Goal: Information Seeking & Learning: Check status

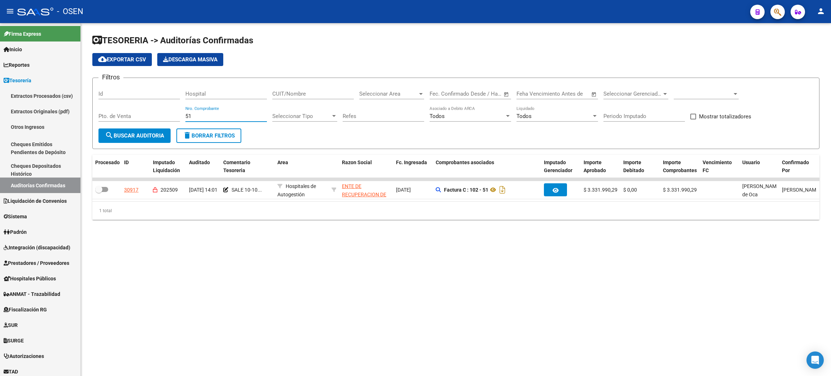
drag, startPoint x: 196, startPoint y: 114, endPoint x: 151, endPoint y: 109, distance: 45.0
click at [151, 109] on div "Filtros Id Hospital CUIT/Nombre Seleccionar Area Seleccionar Area Fecha inicio …" at bounding box center [456, 106] width 715 height 45
click at [196, 133] on span "delete Borrar Filtros" at bounding box center [209, 135] width 52 height 6
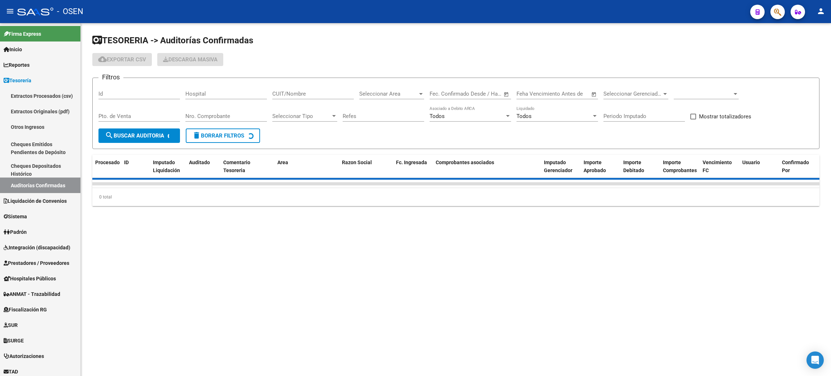
click at [227, 116] on input "Nro. Comprobante" at bounding box center [226, 116] width 82 height 6
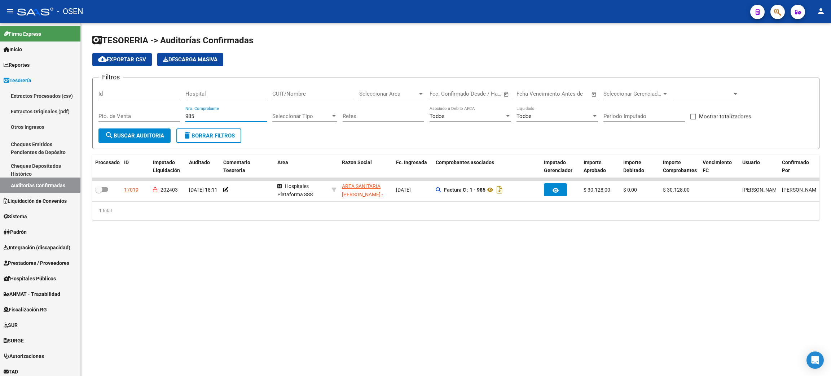
type input "985"
click at [688, 95] on span at bounding box center [703, 94] width 58 height 6
drag, startPoint x: 678, startPoint y: 113, endPoint x: 751, endPoint y: 149, distance: 81.7
click at [678, 111] on span "Todas" at bounding box center [716, 110] width 84 height 16
click at [116, 141] on button "search Buscar Auditoria" at bounding box center [135, 135] width 72 height 14
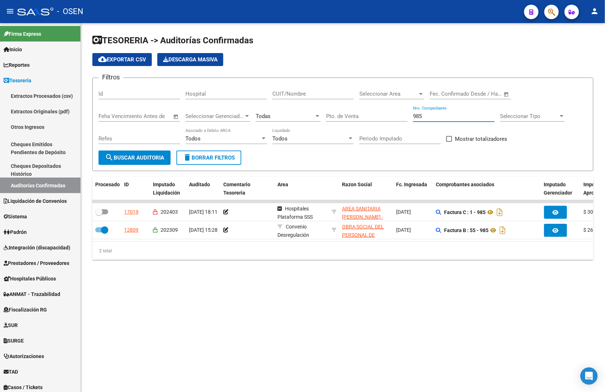
drag, startPoint x: 426, startPoint y: 114, endPoint x: 376, endPoint y: 113, distance: 49.4
click at [376, 113] on div "Filtros Id Hospital CUIT/Nombre Seleccionar Area Seleccionar Area Fecha inicio …" at bounding box center [343, 117] width 489 height 67
type input "1086"
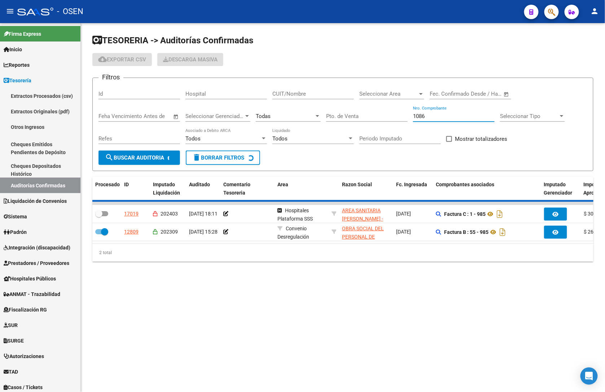
checkbox input "true"
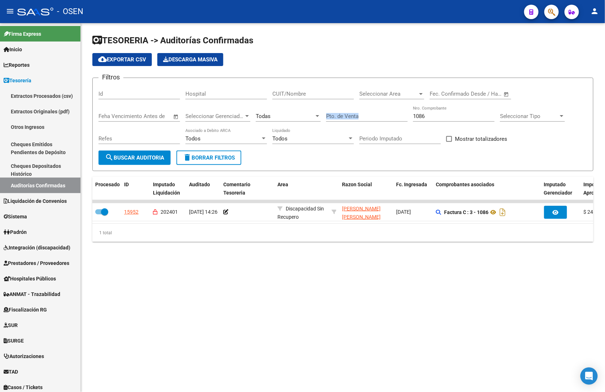
drag, startPoint x: 451, startPoint y: 111, endPoint x: 365, endPoint y: 113, distance: 86.3
click at [365, 113] on div "Filtros Id Hospital CUIT/Nombre Seleccionar Area Seleccionar Area Fecha inicio …" at bounding box center [343, 117] width 489 height 67
click at [449, 116] on input "1086" at bounding box center [454, 116] width 82 height 6
drag, startPoint x: 401, startPoint y: 117, endPoint x: 384, endPoint y: 121, distance: 17.0
click at [382, 117] on div "Filtros Id Hospital CUIT/Nombre Seleccionar Area Seleccionar Area Fecha inicio …" at bounding box center [343, 117] width 489 height 67
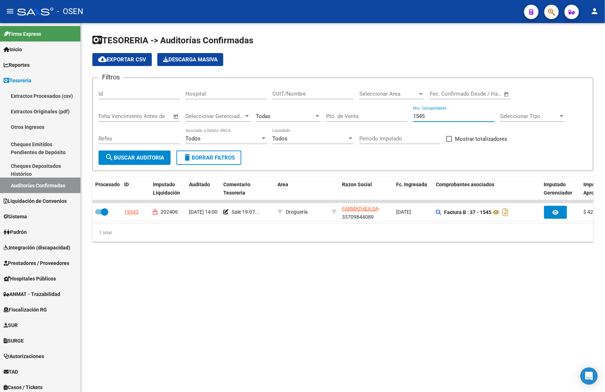
drag, startPoint x: 433, startPoint y: 119, endPoint x: 393, endPoint y: 118, distance: 40.1
click at [393, 118] on div "Filtros Id Hospital CUIT/Nombre Seleccionar Area Seleccionar Area Fecha inicio …" at bounding box center [343, 117] width 489 height 67
type input "1839"
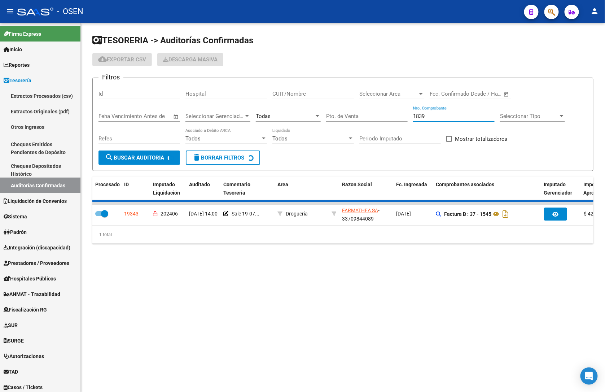
checkbox input "false"
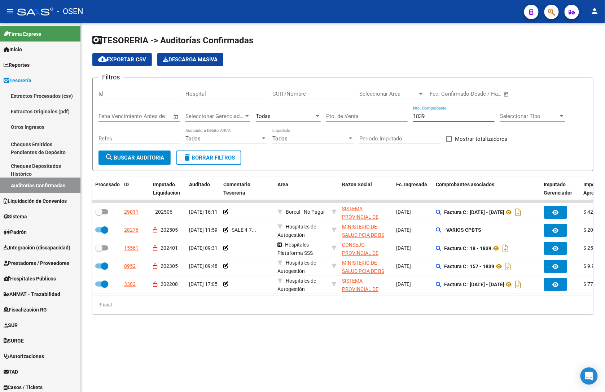
drag, startPoint x: 440, startPoint y: 117, endPoint x: 380, endPoint y: 117, distance: 60.3
click at [380, 117] on div "Filtros Id Hospital CUIT/Nombre Seleccionar Area Seleccionar Area Fecha inicio …" at bounding box center [343, 117] width 489 height 67
type input "1982"
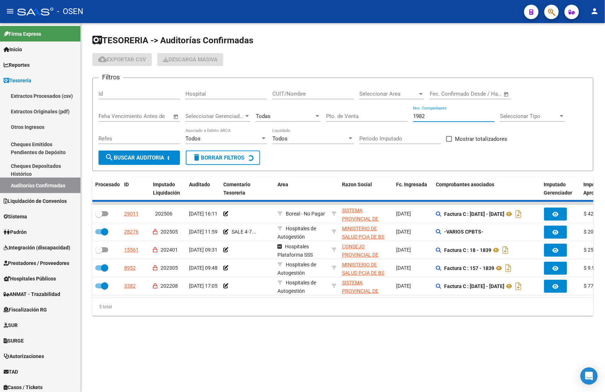
checkbox input "true"
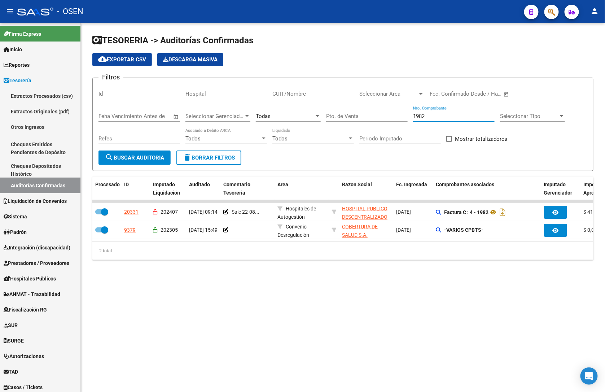
drag, startPoint x: 428, startPoint y: 117, endPoint x: 362, endPoint y: 116, distance: 65.7
click at [362, 116] on div "Filtros Id Hospital CUIT/Nombre Seleccionar Area Seleccionar Area Fecha inicio …" at bounding box center [343, 117] width 489 height 67
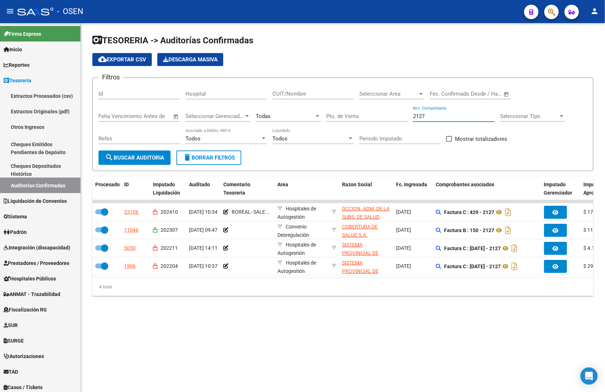
drag, startPoint x: 432, startPoint y: 115, endPoint x: 369, endPoint y: 112, distance: 62.1
click at [369, 112] on div "Filtros Id Hospital CUIT/Nombre Seleccionar Area Seleccionar Area Fecha inicio …" at bounding box center [343, 117] width 489 height 67
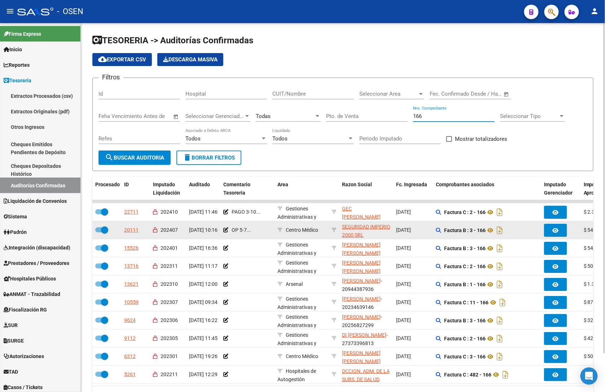
scroll to position [43, 0]
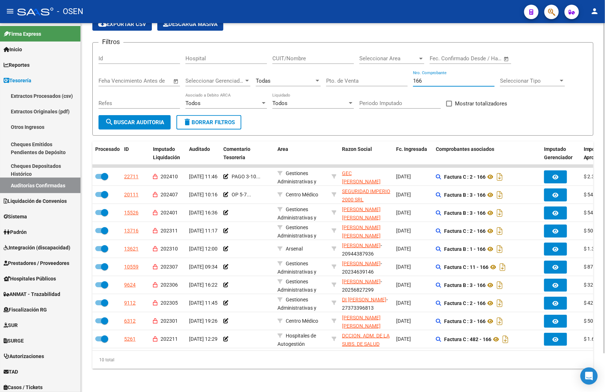
drag, startPoint x: 434, startPoint y: 73, endPoint x: 393, endPoint y: 71, distance: 40.8
click at [393, 71] on div "Filtros Id Hospital CUIT/Nombre Seleccionar Area Seleccionar Area Fecha inicio …" at bounding box center [343, 81] width 489 height 67
type input "256"
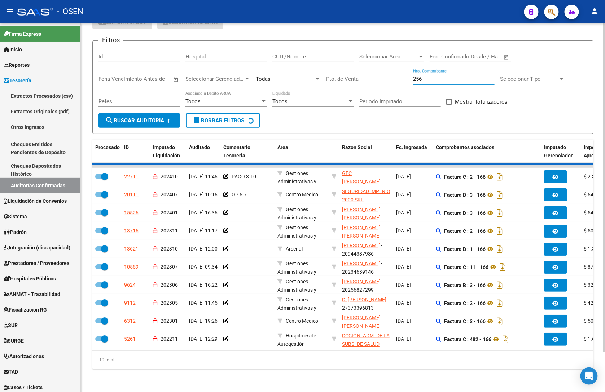
checkbox input "false"
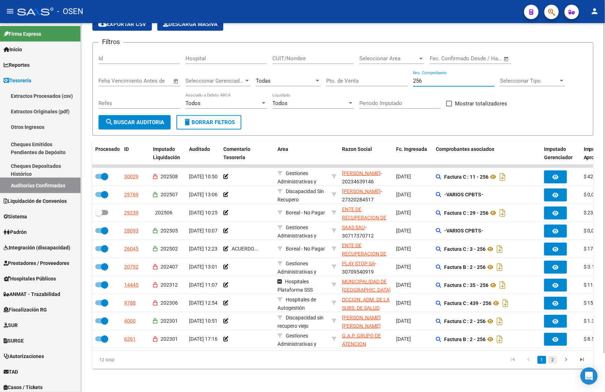
click at [552, 360] on link "2" at bounding box center [552, 360] width 9 height 8
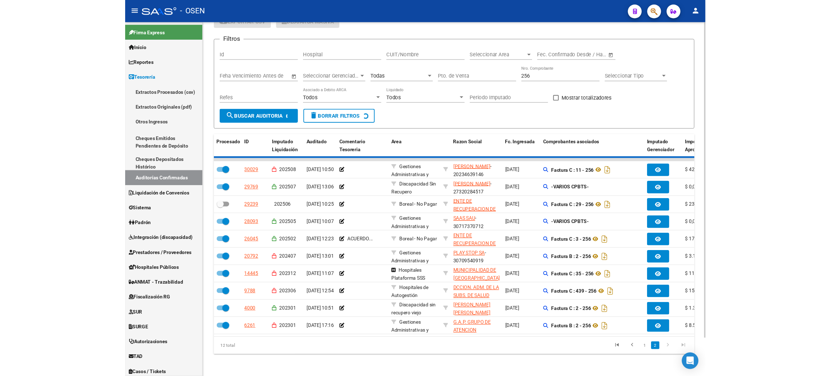
scroll to position [0, 0]
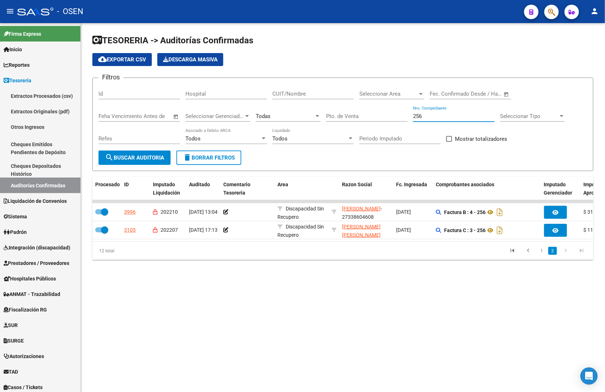
drag, startPoint x: 427, startPoint y: 115, endPoint x: 375, endPoint y: 115, distance: 52.0
click at [375, 115] on div "Filtros Id Hospital CUIT/Nombre Seleccionar Area Seleccionar Area Fecha inicio …" at bounding box center [343, 117] width 489 height 67
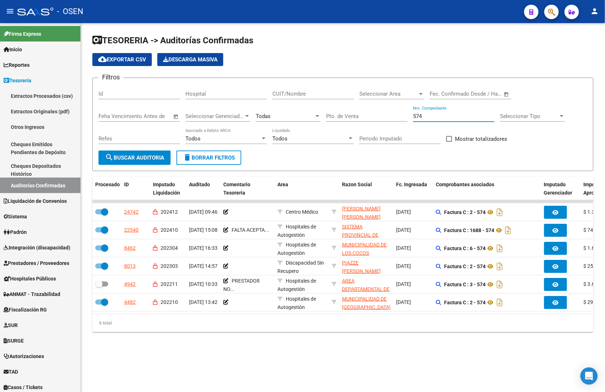
drag, startPoint x: 402, startPoint y: 114, endPoint x: 380, endPoint y: 114, distance: 21.3
click at [380, 114] on div "Filtros Id Hospital CUIT/Nombre Seleccionar Area Seleccionar Area Fecha inicio …" at bounding box center [343, 117] width 489 height 67
type input "923"
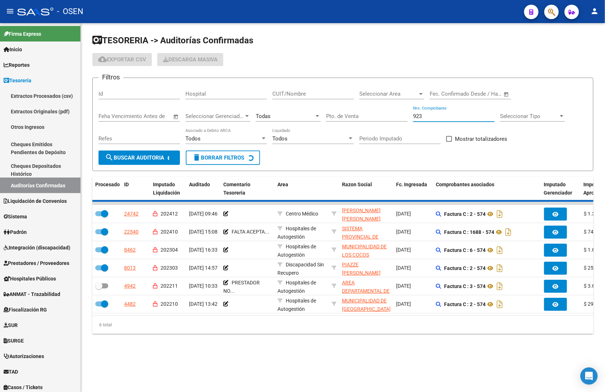
checkbox input "false"
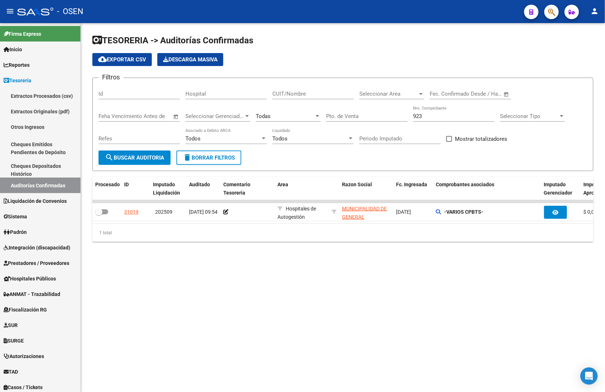
click at [421, 118] on div "923 Nro. Comprobante" at bounding box center [454, 114] width 82 height 16
drag, startPoint x: 423, startPoint y: 115, endPoint x: 391, endPoint y: 112, distance: 32.2
click at [391, 112] on div "Filtros Id Hospital CUIT/Nombre Seleccionar Area Seleccionar Area Fecha inicio …" at bounding box center [343, 117] width 489 height 67
type input "1357"
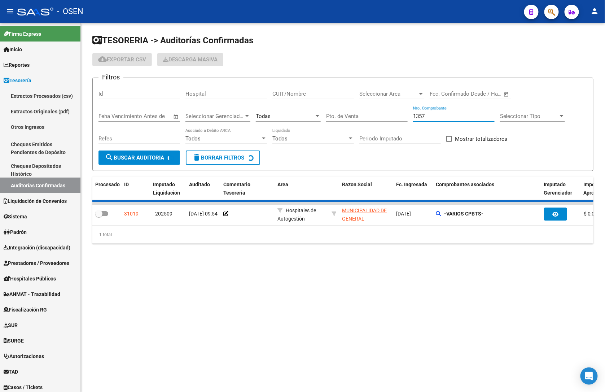
checkbox input "true"
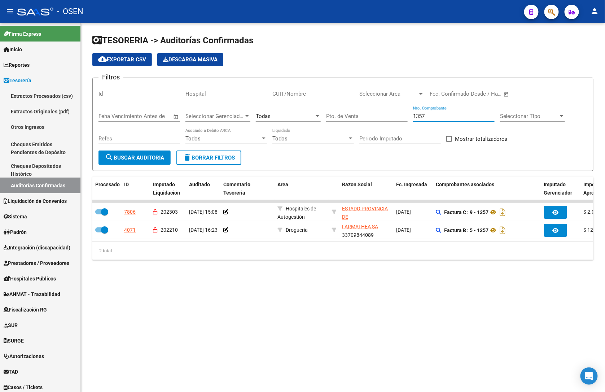
drag, startPoint x: 430, startPoint y: 116, endPoint x: 377, endPoint y: 116, distance: 52.3
click at [377, 116] on div "Filtros Id Hospital CUIT/Nombre Seleccionar Area Seleccionar Area Fecha inicio …" at bounding box center [343, 117] width 489 height 67
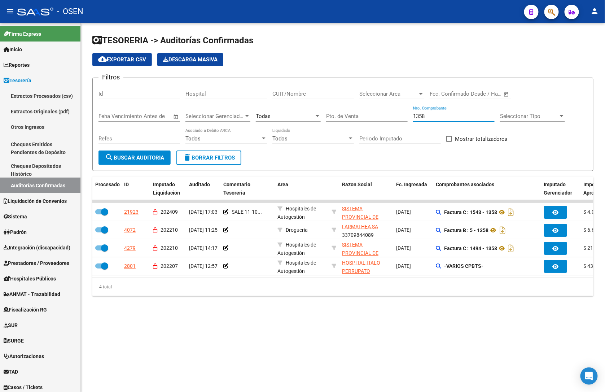
drag, startPoint x: 427, startPoint y: 114, endPoint x: 420, endPoint y: 114, distance: 6.5
click at [420, 114] on input "1358" at bounding box center [454, 116] width 82 height 6
type input "1359"
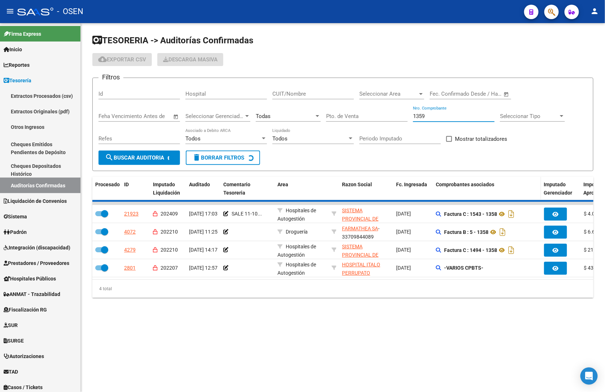
checkbox input "false"
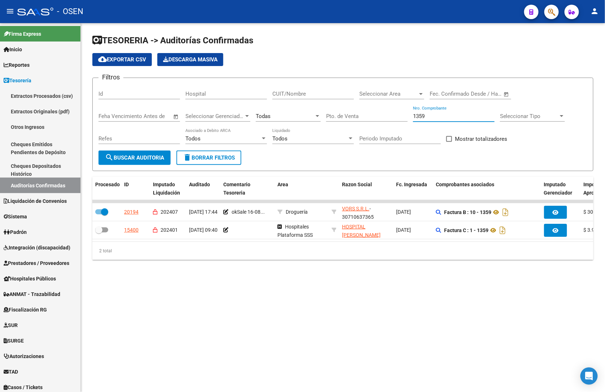
drag, startPoint x: 444, startPoint y: 116, endPoint x: 388, endPoint y: 115, distance: 56.3
click at [388, 115] on div "Filtros Id Hospital CUIT/Nombre Seleccionar Area Seleccionar Area Fecha inicio …" at bounding box center [343, 117] width 489 height 67
type input "1360"
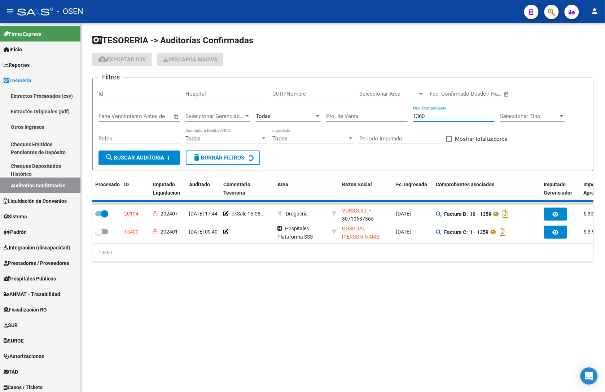
checkbox input "true"
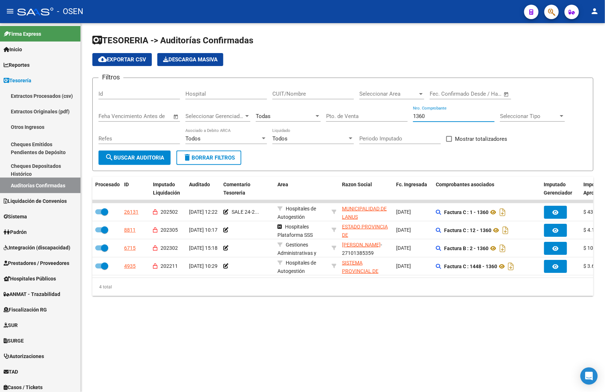
drag, startPoint x: 433, startPoint y: 114, endPoint x: 369, endPoint y: 114, distance: 64.2
click at [369, 114] on div "Filtros Id Hospital CUIT/Nombre Seleccionar Area Seleccionar Area Fecha inicio …" at bounding box center [343, 117] width 489 height 67
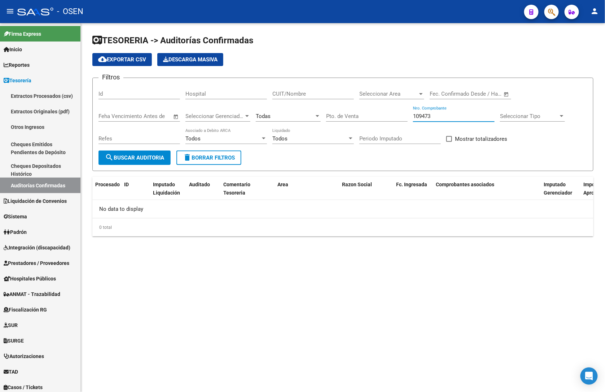
drag, startPoint x: 439, startPoint y: 115, endPoint x: 354, endPoint y: 114, distance: 85.5
click at [354, 114] on div "Filtros Id Hospital CUIT/Nombre Seleccionar Area Seleccionar Area Fecha inicio …" at bounding box center [343, 117] width 489 height 67
drag, startPoint x: 447, startPoint y: 114, endPoint x: 377, endPoint y: 110, distance: 69.4
click at [377, 110] on div "Filtros Id Hospital CUIT/Nombre Seleccionar Area Seleccionar Area Fecha inicio …" at bounding box center [343, 117] width 489 height 67
drag, startPoint x: 434, startPoint y: 116, endPoint x: 468, endPoint y: 181, distance: 73.1
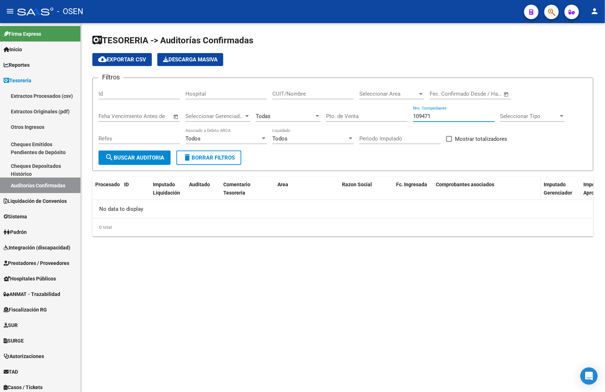
click at [375, 110] on div "Filtros Id Hospital CUIT/Nombre Seleccionar Area Seleccionar Area Fecha inicio …" at bounding box center [343, 117] width 489 height 67
type input "109471"
click at [345, 258] on div "TESORERIA -> Auditorías Confirmadas cloud_download Exportar CSV Descarga Masiva…" at bounding box center [343, 141] width 524 height 236
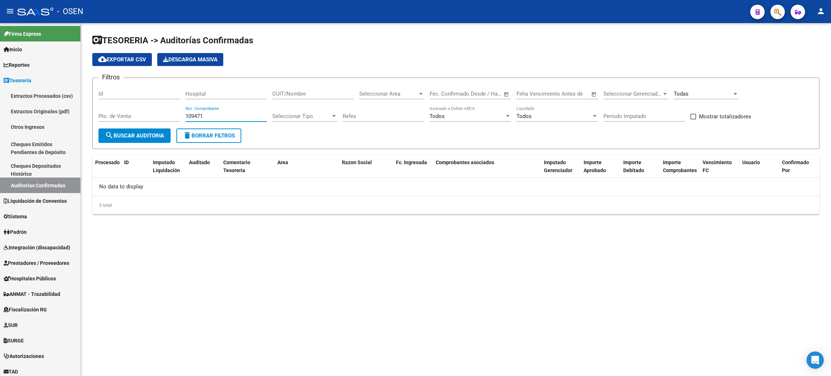
drag, startPoint x: 211, startPoint y: 116, endPoint x: 152, endPoint y: 110, distance: 59.5
click at [152, 110] on div "Filtros Id Hospital CUIT/Nombre Seleccionar Area Seleccionar Area Fecha inicio …" at bounding box center [456, 106] width 715 height 45
click at [34, 245] on span "Integración (discapacidad)" at bounding box center [37, 248] width 67 height 8
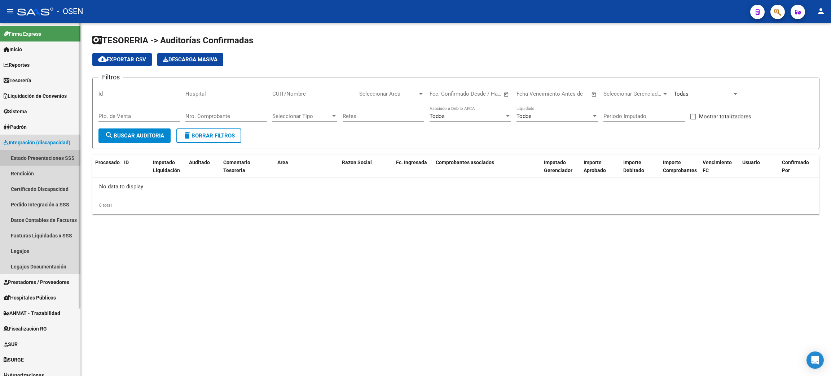
click at [53, 156] on link "Estado Presentaciones SSS" at bounding box center [40, 158] width 80 height 16
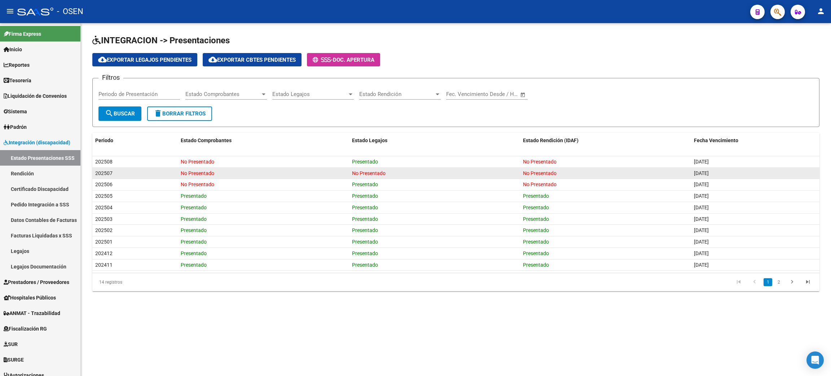
drag, startPoint x: 347, startPoint y: 173, endPoint x: 430, endPoint y: 171, distance: 83.0
click at [430, 171] on div "202507 No Presentado No Presentado No Presentado [DATE]" at bounding box center [455, 174] width 727 height 12
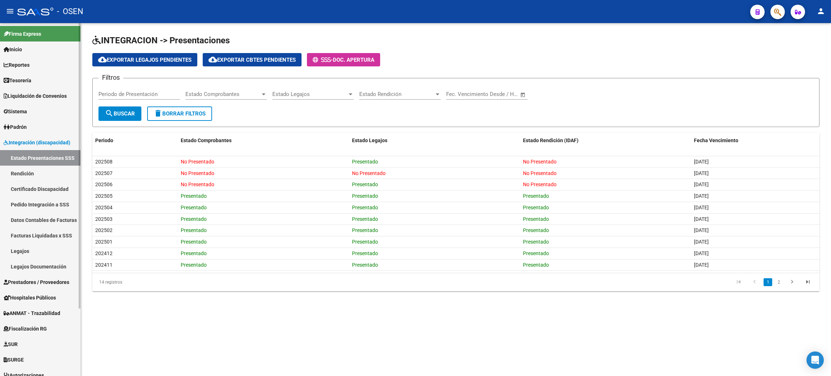
click at [29, 80] on span "Tesorería" at bounding box center [18, 80] width 28 height 8
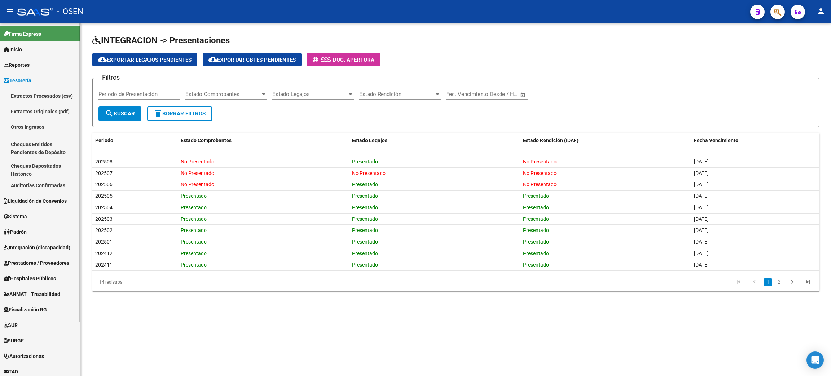
click at [54, 188] on link "Auditorías Confirmadas" at bounding box center [40, 186] width 80 height 16
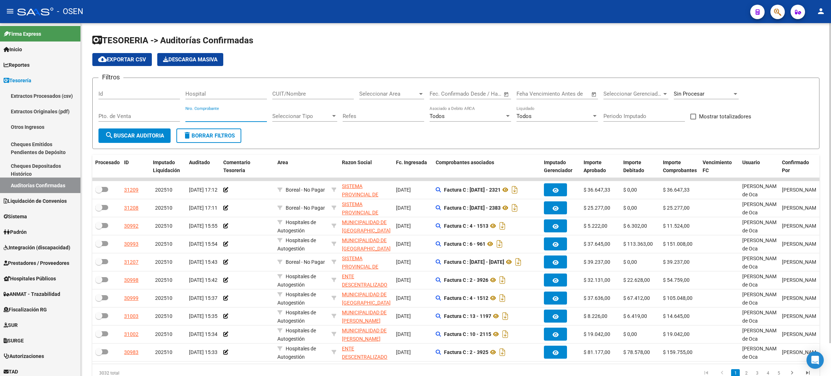
click at [244, 117] on input "Nro. Comprobante" at bounding box center [226, 116] width 82 height 6
type input "437"
click at [715, 95] on div "Sin Procesar" at bounding box center [703, 94] width 58 height 6
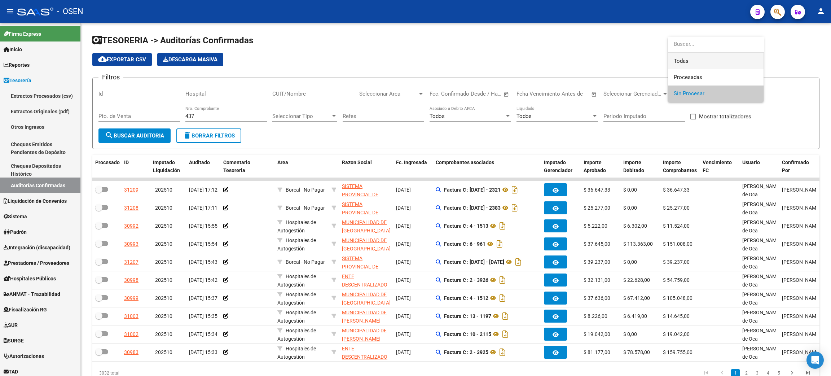
click at [682, 56] on span "Todas" at bounding box center [716, 61] width 84 height 16
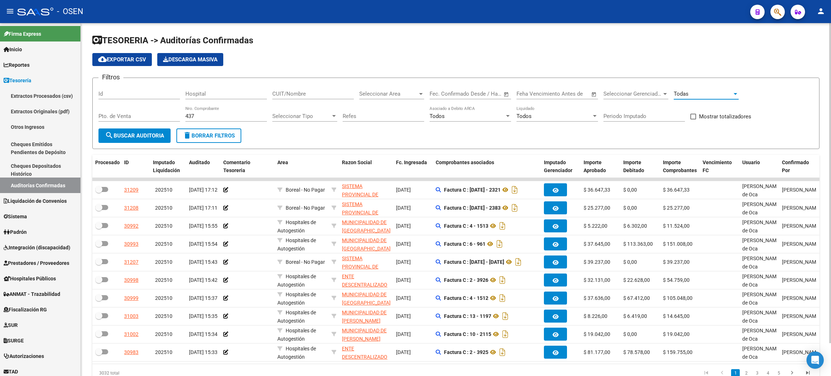
click at [126, 136] on span "search Buscar Auditoria" at bounding box center [134, 135] width 59 height 6
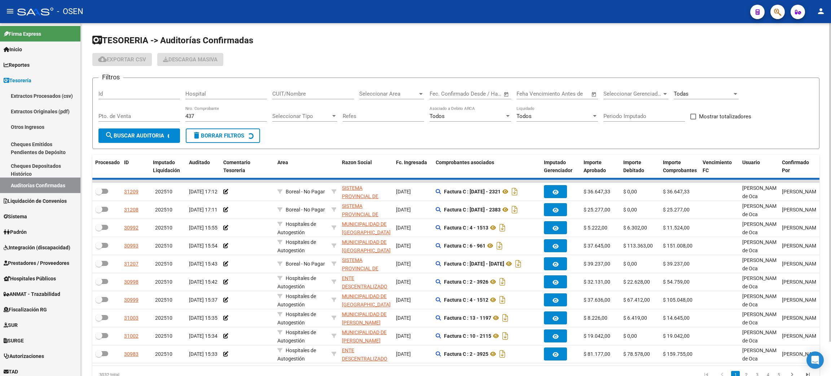
checkbox input "true"
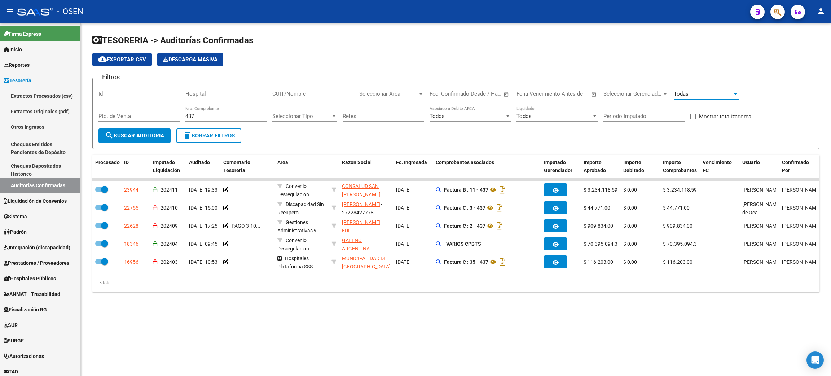
click at [698, 92] on div "Todas" at bounding box center [703, 94] width 58 height 6
click at [698, 92] on span "Todas" at bounding box center [716, 94] width 84 height 16
click at [143, 143] on form "Filtros Id Hospital CUIT/Nombre Seleccionar Area Seleccionar Area Fecha inicio …" at bounding box center [455, 113] width 727 height 71
click at [140, 129] on button "search Buscar Auditoria" at bounding box center [135, 135] width 72 height 14
drag, startPoint x: 185, startPoint y: 116, endPoint x: 218, endPoint y: 117, distance: 32.8
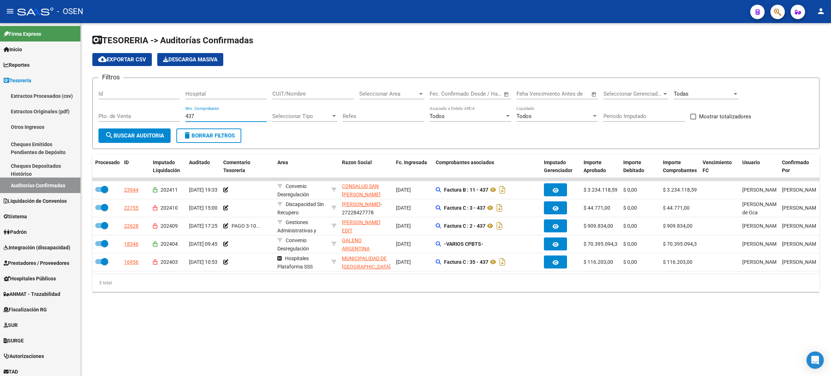
click at [218, 117] on input "437" at bounding box center [226, 116] width 82 height 6
click at [616, 355] on mat-sidenav-content "TESORERIA -> Auditorías Confirmadas cloud_download Exportar CSV Descarga Masiva…" at bounding box center [456, 199] width 751 height 353
click at [367, 311] on div "TESORERIA -> Auditorías Confirmadas cloud_download Exportar CSV Descarga Masiva…" at bounding box center [456, 169] width 751 height 292
click at [577, 335] on mat-sidenav-content "TESORERIA -> Auditorías Confirmadas cloud_download Exportar CSV Descarga Masiva…" at bounding box center [456, 199] width 751 height 353
drag, startPoint x: 201, startPoint y: 116, endPoint x: 132, endPoint y: 114, distance: 68.6
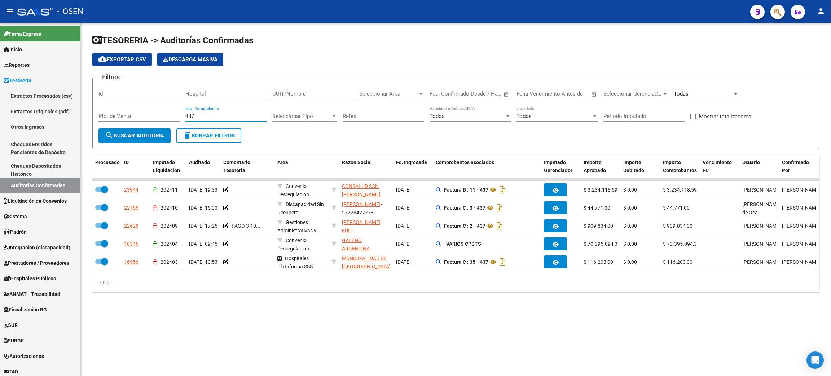
click at [132, 114] on div "Filtros Id Hospital CUIT/Nombre Seleccionar Area Seleccionar Area Fecha inicio …" at bounding box center [456, 106] width 715 height 45
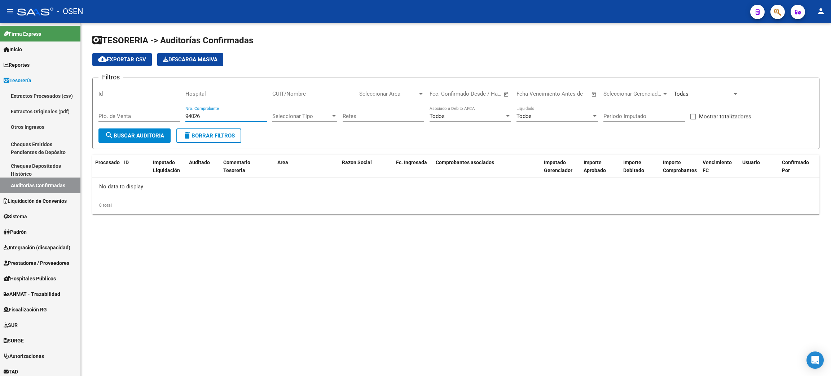
type input "94026"
drag, startPoint x: 211, startPoint y: 116, endPoint x: 239, endPoint y: 98, distance: 32.9
click at [130, 115] on div "Filtros Id Hospital CUIT/Nombre Seleccionar Area Seleccionar Area Fecha inicio …" at bounding box center [456, 106] width 715 height 45
click at [443, 270] on mat-sidenav-content "TESORERIA -> Auditorías Confirmadas cloud_download Exportar CSV Descarga Masiva…" at bounding box center [456, 199] width 751 height 353
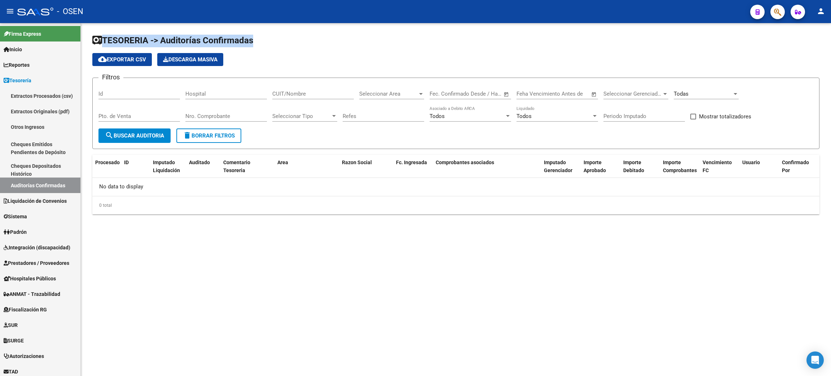
drag, startPoint x: 83, startPoint y: 25, endPoint x: 377, endPoint y: 53, distance: 295.4
click at [377, 53] on div "TESORERIA -> Auditorías Confirmadas cloud_download Exportar CSV Descarga Masiva…" at bounding box center [456, 130] width 751 height 214
click at [406, 51] on app-list-header "TESORERIA -> Auditorías Confirmadas cloud_download Exportar CSV Descarga Masiva…" at bounding box center [455, 92] width 727 height 114
drag, startPoint x: 373, startPoint y: 251, endPoint x: 427, endPoint y: 241, distance: 55.3
click at [373, 250] on mat-sidenav-content "TESORERIA -> Auditorías Confirmadas cloud_download Exportar CSV Descarga Masiva…" at bounding box center [456, 199] width 751 height 353
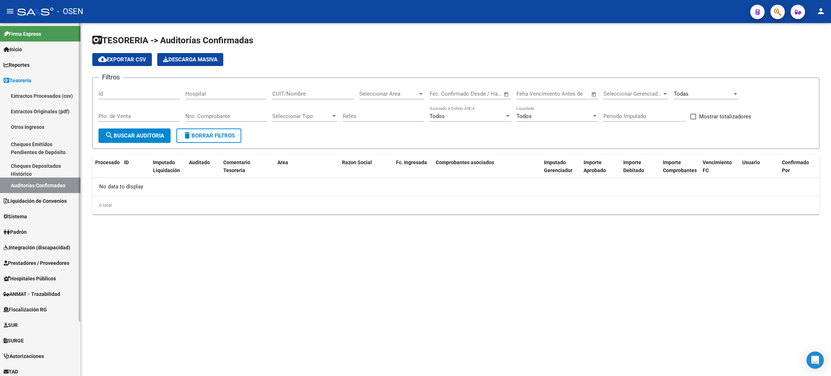
click at [16, 203] on span "Liquidación de Convenios" at bounding box center [35, 201] width 63 height 8
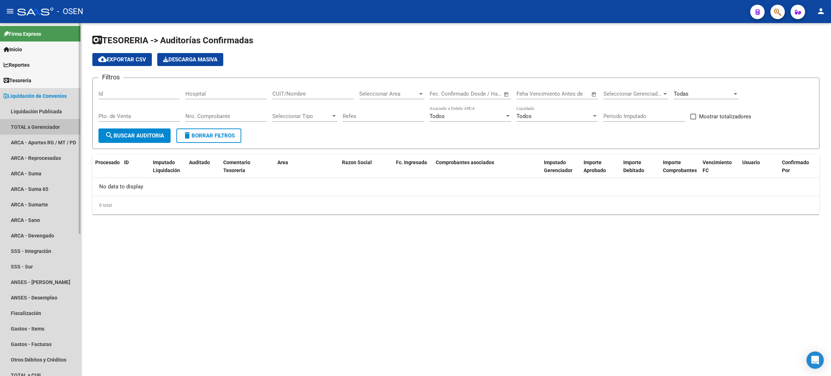
click at [18, 129] on link "TOTAL x Gerenciador" at bounding box center [40, 127] width 80 height 16
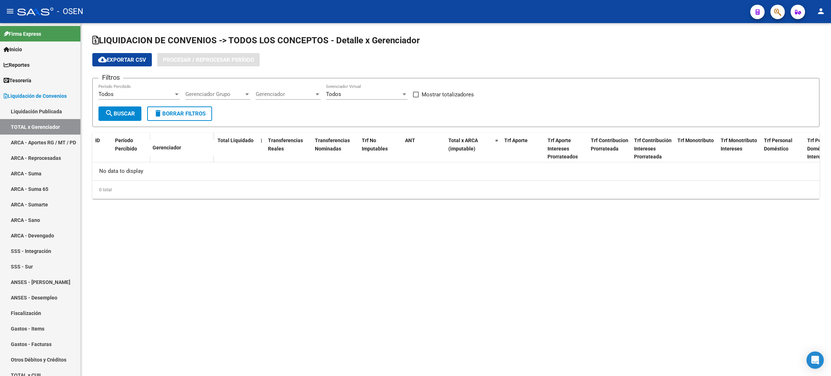
checkbox input "true"
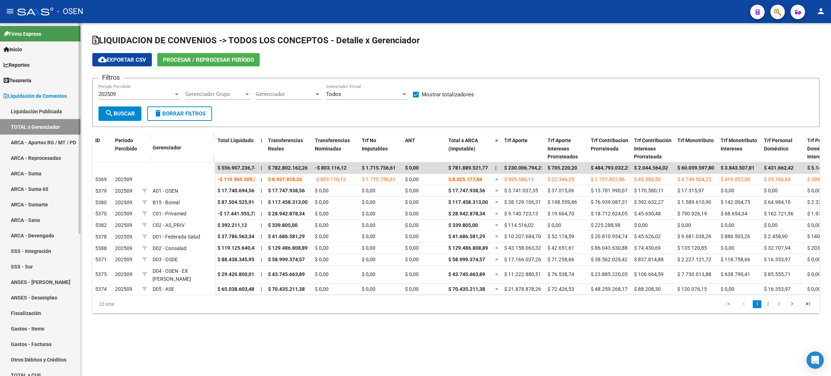
click at [57, 84] on link "Tesorería" at bounding box center [40, 81] width 80 height 16
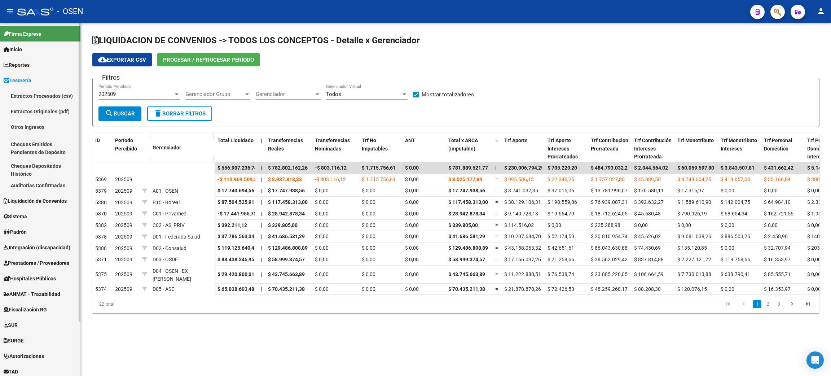
click at [64, 194] on link "Liquidación de Convenios" at bounding box center [40, 201] width 80 height 16
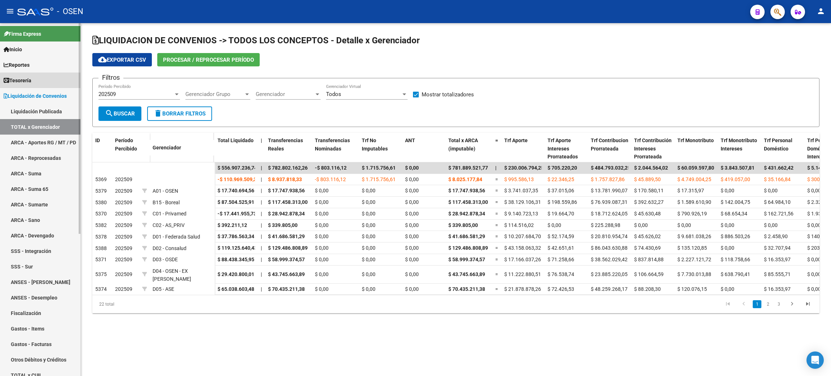
click at [47, 81] on link "Tesorería" at bounding box center [40, 81] width 80 height 16
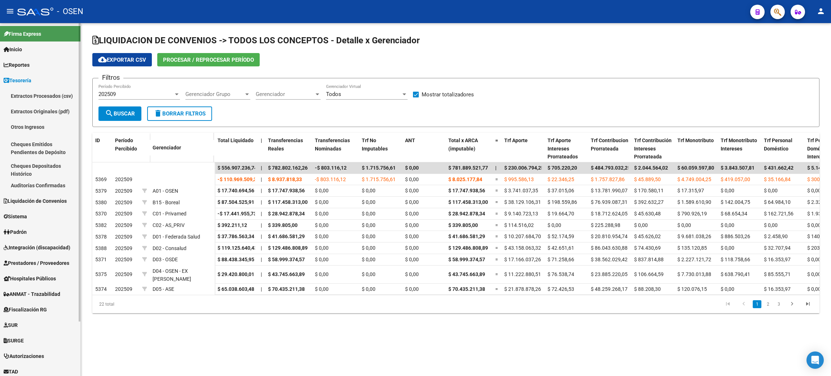
click at [30, 183] on link "Auditorías Confirmadas" at bounding box center [40, 186] width 80 height 16
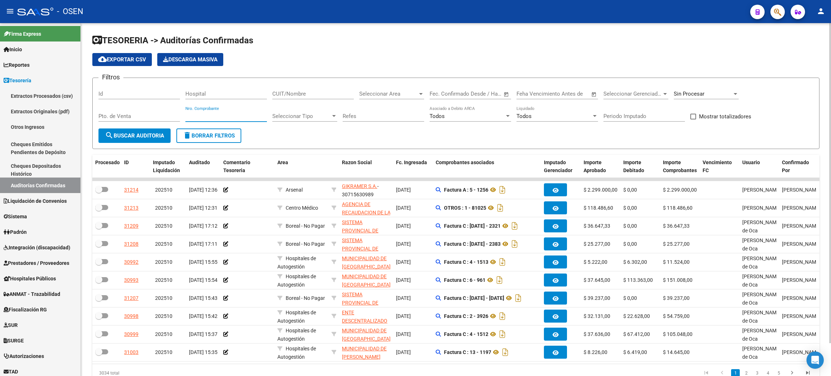
click at [225, 116] on input "Nro. Comprobante" at bounding box center [226, 116] width 82 height 6
type input "16"
click at [150, 113] on input "Pto. de Venta" at bounding box center [140, 116] width 82 height 6
type input "89"
click at [677, 92] on span "Sin Procesar" at bounding box center [689, 94] width 31 height 6
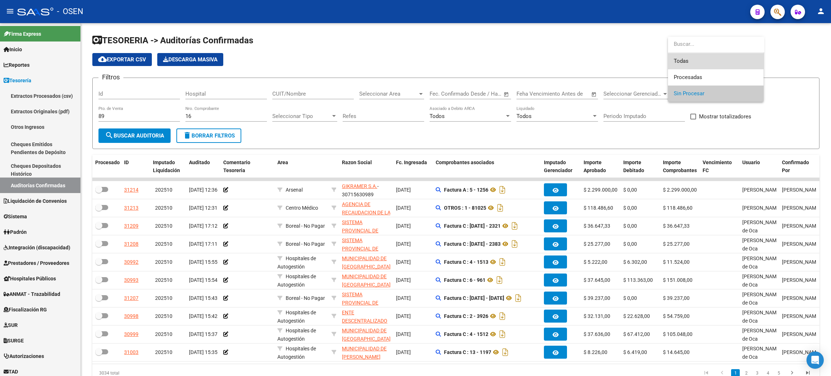
click at [685, 56] on span "Todas" at bounding box center [716, 61] width 84 height 16
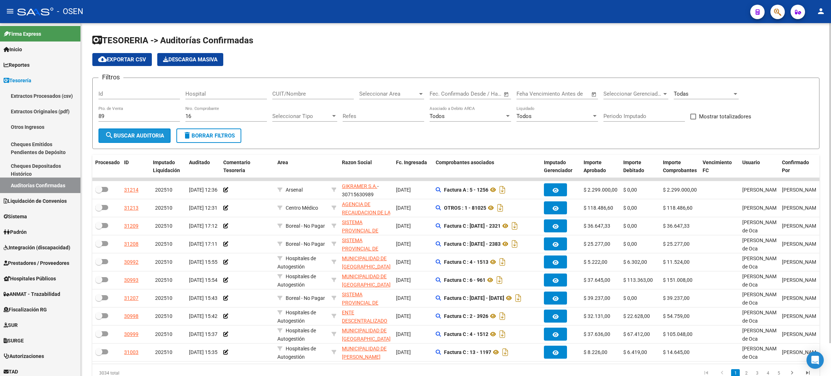
click at [128, 133] on span "search Buscar Auditoria" at bounding box center [134, 135] width 59 height 6
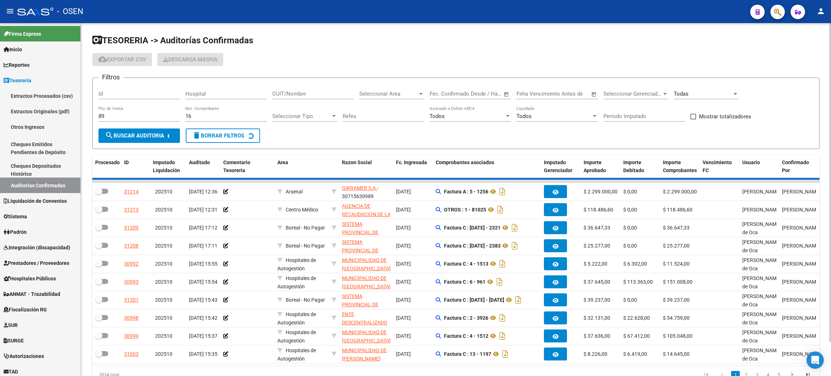
checkbox input "true"
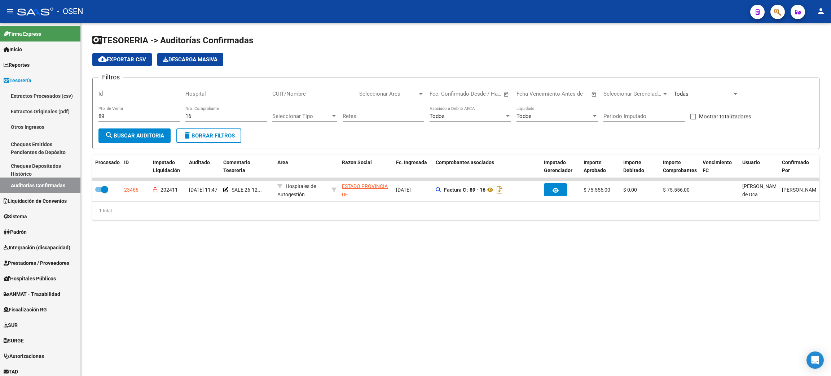
click at [140, 350] on mat-sidenav-content "TESORERIA -> Auditorías Confirmadas cloud_download Exportar CSV Descarga Masiva…" at bounding box center [456, 199] width 751 height 353
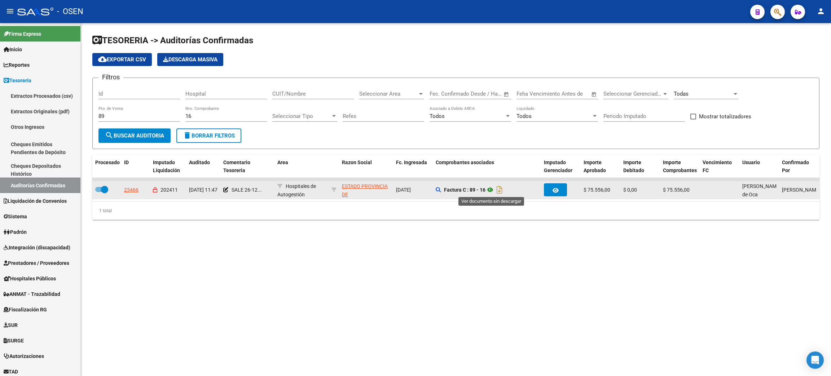
click at [492, 190] on icon at bounding box center [490, 189] width 9 height 9
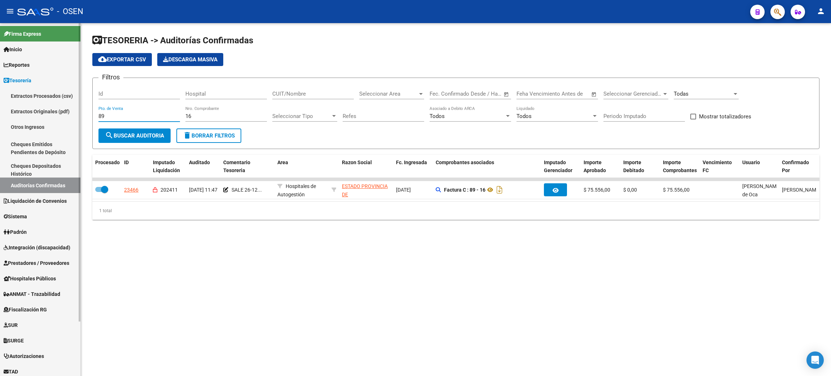
drag, startPoint x: 109, startPoint y: 118, endPoint x: 43, endPoint y: 112, distance: 65.9
click at [43, 112] on mat-sidenav-container "Firma Express Inicio Calendario SSS Instructivos Contacto OS Reportes Tablero d…" at bounding box center [415, 199] width 831 height 353
drag, startPoint x: 134, startPoint y: 133, endPoint x: 224, endPoint y: 136, distance: 89.9
click at [135, 132] on span "search Buscar Auditoria" at bounding box center [134, 135] width 59 height 6
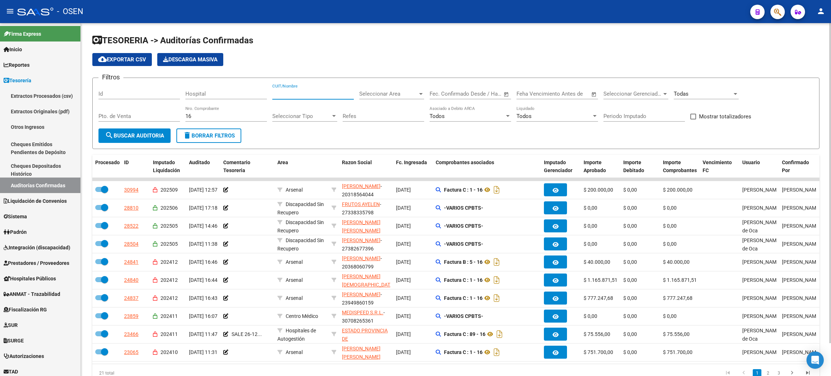
click at [296, 92] on input "CUIT/Nombre" at bounding box center [313, 94] width 82 height 6
click at [145, 132] on span "search Buscar Auditoria" at bounding box center [134, 135] width 59 height 6
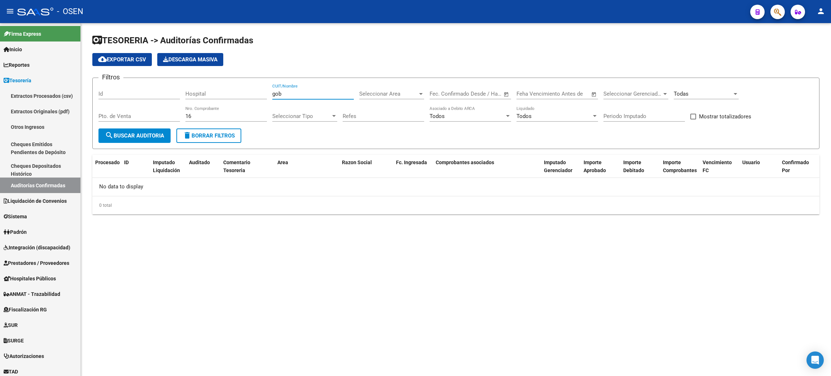
drag, startPoint x: 300, startPoint y: 95, endPoint x: 224, endPoint y: 88, distance: 76.9
click at [233, 90] on div "Filtros Id Hospital gob CUIT/Nombre Seleccionar Area Seleccionar Area Fecha ini…" at bounding box center [456, 106] width 715 height 45
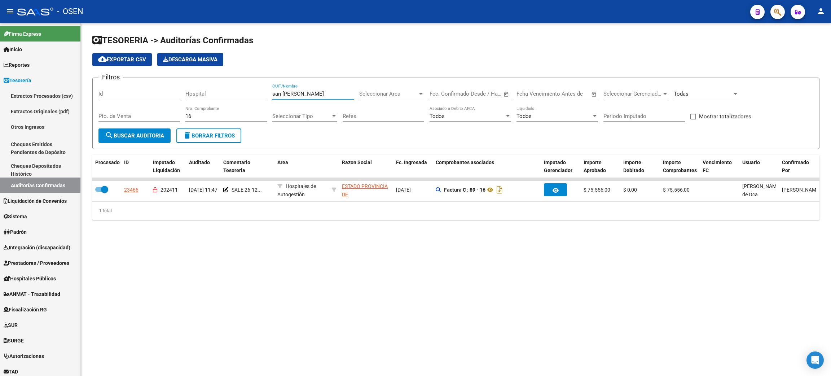
type input "san [PERSON_NAME]"
click at [98, 243] on div "TESORERIA -> Auditorías Confirmadas cloud_download Exportar CSV Descarga Masiva…" at bounding box center [456, 133] width 751 height 220
click at [634, 220] on div "1 total" at bounding box center [455, 211] width 727 height 18
drag, startPoint x: 210, startPoint y: 134, endPoint x: 252, endPoint y: 131, distance: 41.9
click at [210, 134] on span "delete Borrar Filtros" at bounding box center [209, 135] width 52 height 6
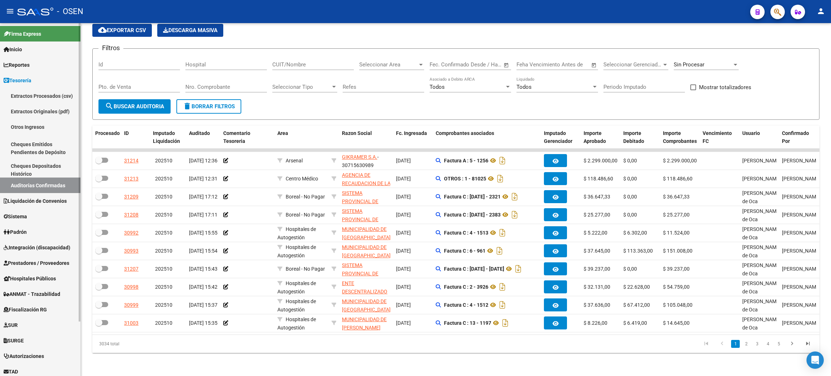
scroll to position [65, 0]
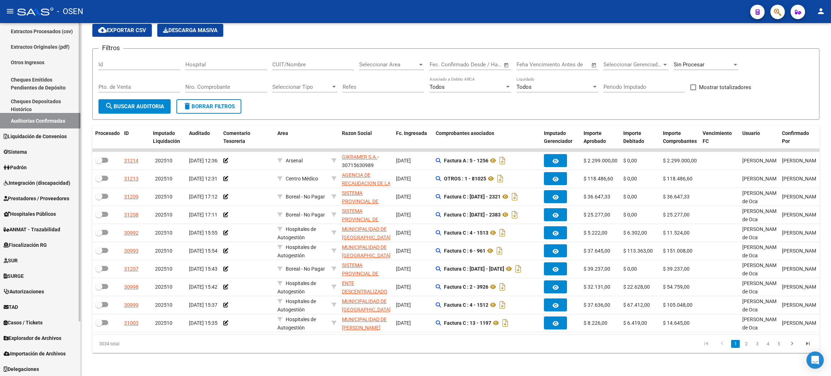
click at [14, 306] on span "TAD" at bounding box center [11, 307] width 14 height 8
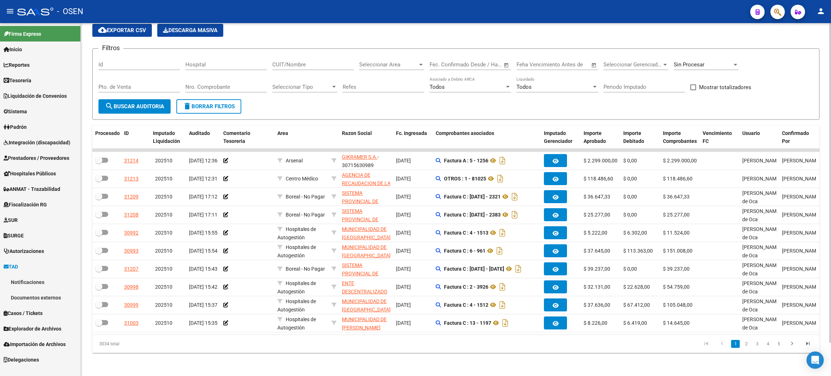
scroll to position [0, 0]
click at [18, 268] on span "TAD" at bounding box center [11, 267] width 14 height 8
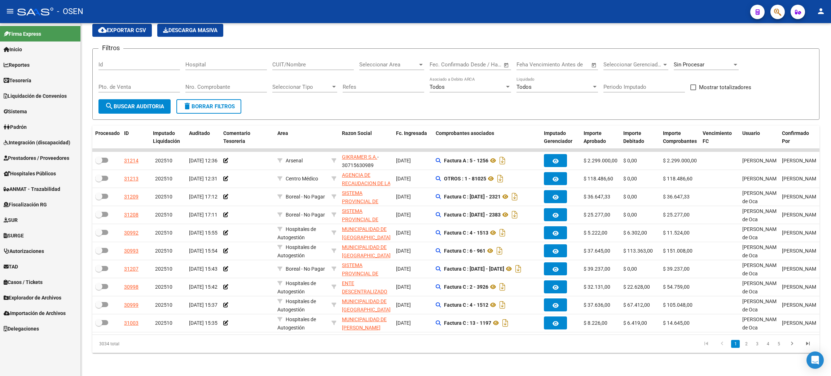
click at [36, 267] on link "TAD" at bounding box center [40, 267] width 80 height 16
click at [40, 315] on span "Casos / Tickets" at bounding box center [23, 313] width 39 height 8
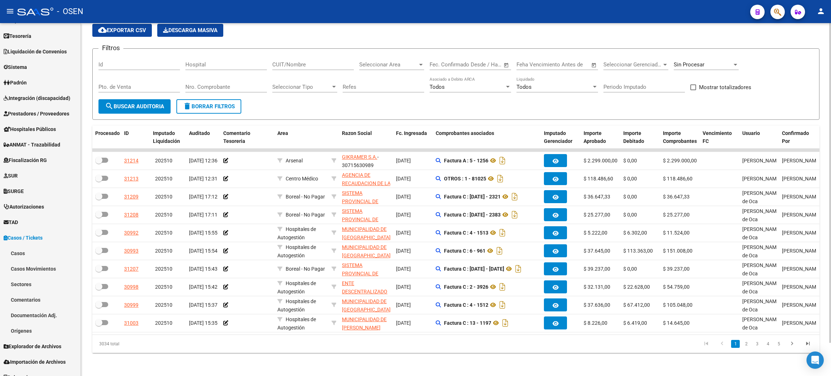
scroll to position [53, 0]
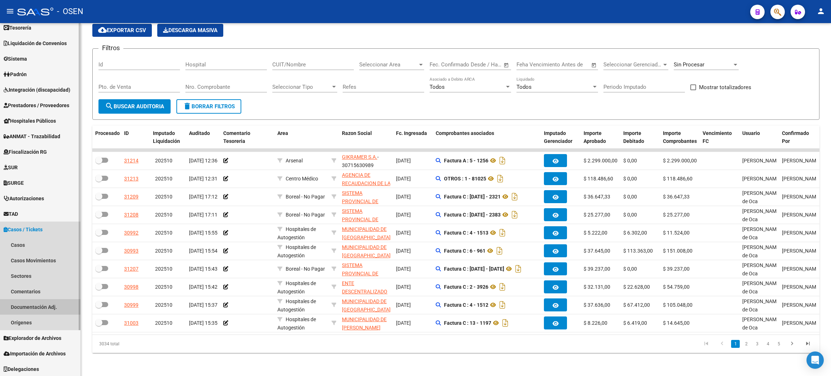
click at [45, 308] on link "Documentación Adj." at bounding box center [40, 307] width 80 height 16
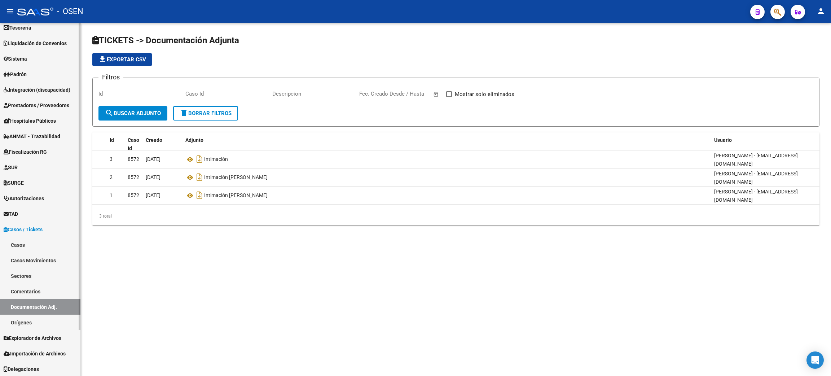
click at [18, 244] on link "Casos" at bounding box center [40, 245] width 80 height 16
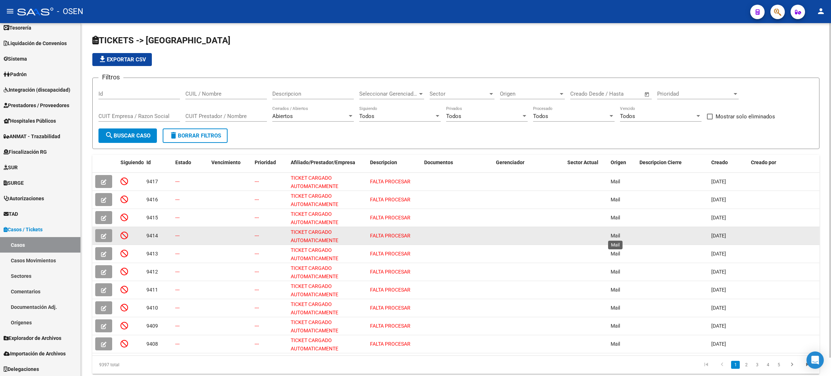
scroll to position [20, 0]
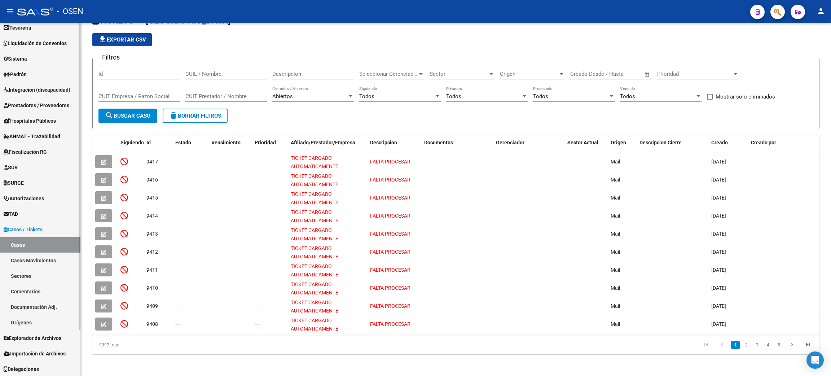
click at [29, 215] on link "TAD" at bounding box center [40, 214] width 80 height 16
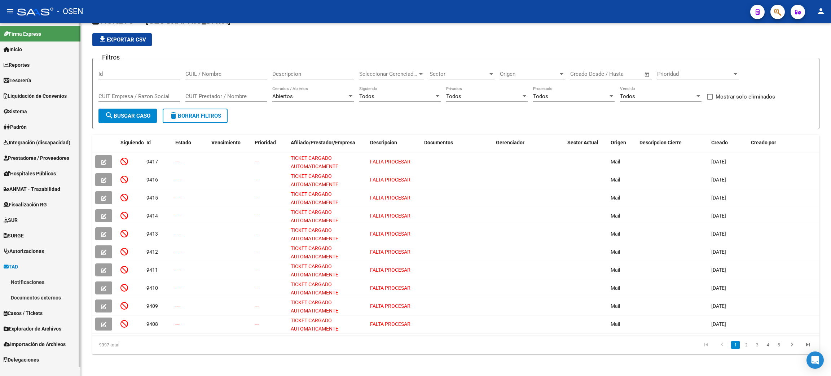
scroll to position [0, 0]
click at [35, 282] on link "Notificaciones" at bounding box center [40, 282] width 80 height 16
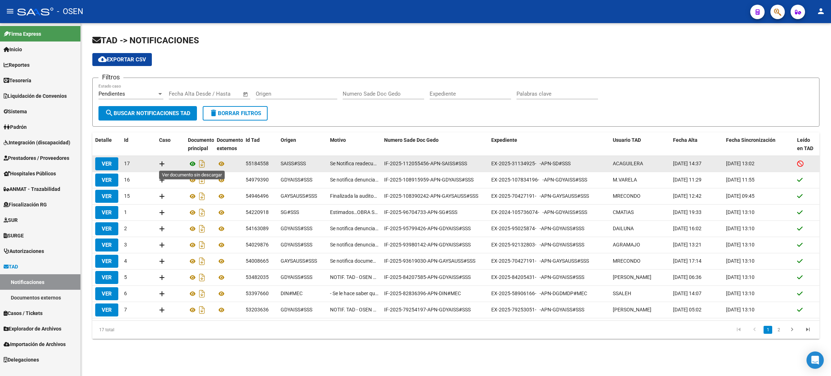
click at [191, 164] on icon at bounding box center [192, 163] width 9 height 9
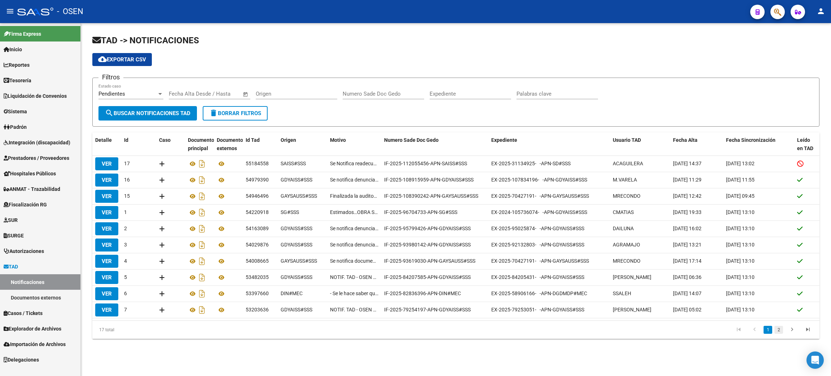
click at [780, 330] on link "2" at bounding box center [779, 330] width 9 height 8
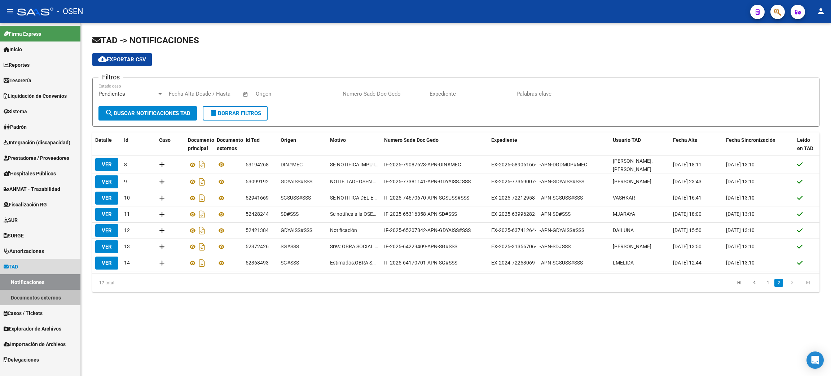
click at [46, 296] on link "Documentos externos" at bounding box center [40, 298] width 80 height 16
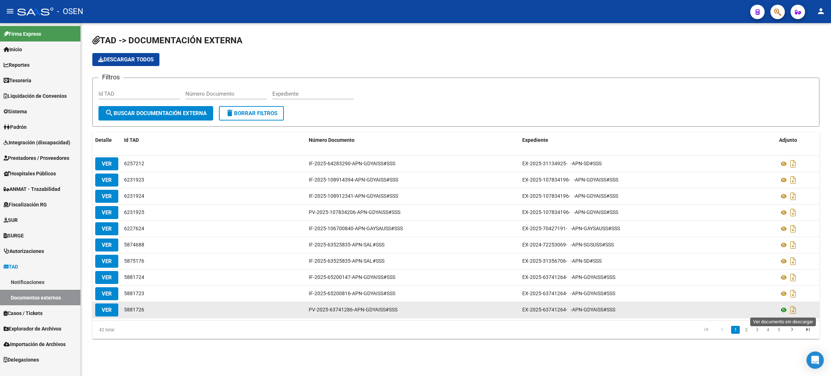
click at [783, 309] on icon at bounding box center [783, 310] width 9 height 9
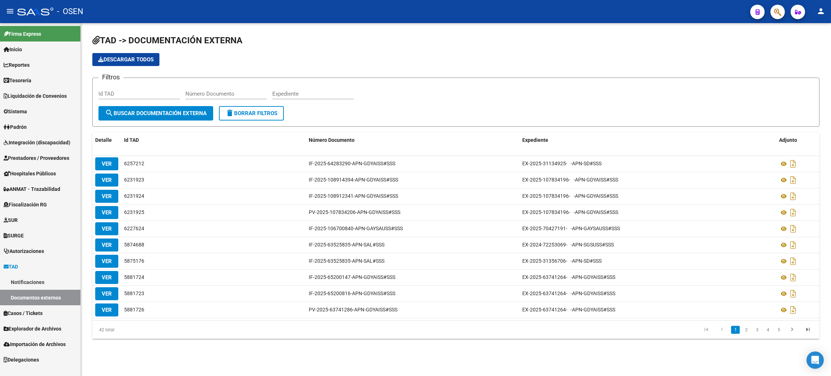
click at [275, 43] on h1 "TAD -> DOCUMENTACIÓN EXTERNA" at bounding box center [455, 41] width 727 height 13
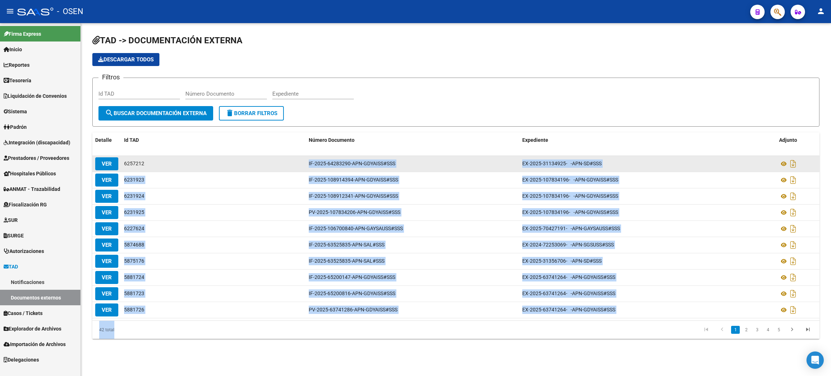
drag, startPoint x: 288, startPoint y: 333, endPoint x: 286, endPoint y: 163, distance: 170.0
click at [286, 163] on div "Detalle Id TAD Número Documento Expediente Adjunto VER 6257212 IF-2025-64283290…" at bounding box center [455, 235] width 727 height 206
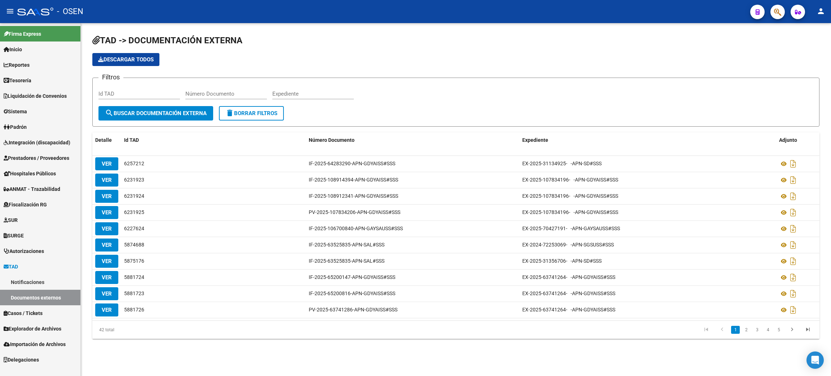
click at [604, 54] on div "Descargar todos" at bounding box center [455, 59] width 727 height 13
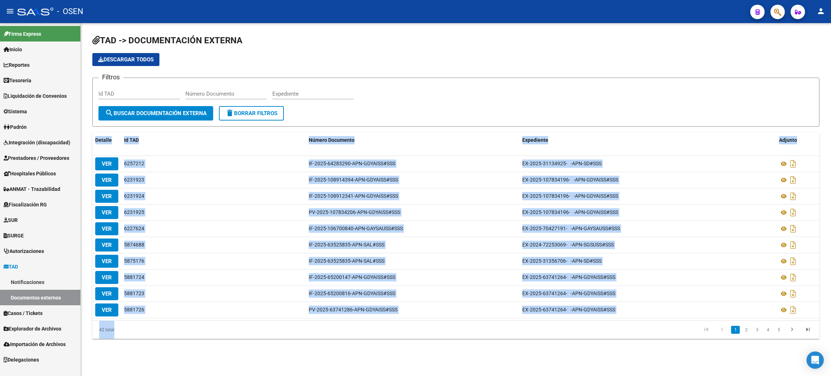
drag, startPoint x: 626, startPoint y: 352, endPoint x: 84, endPoint y: 140, distance: 582.2
click at [84, 140] on div "TAD -> DOCUMENTACIÓN EXTERNA Descargar todos Filtros Id TAD Número Documento Ex…" at bounding box center [456, 192] width 751 height 339
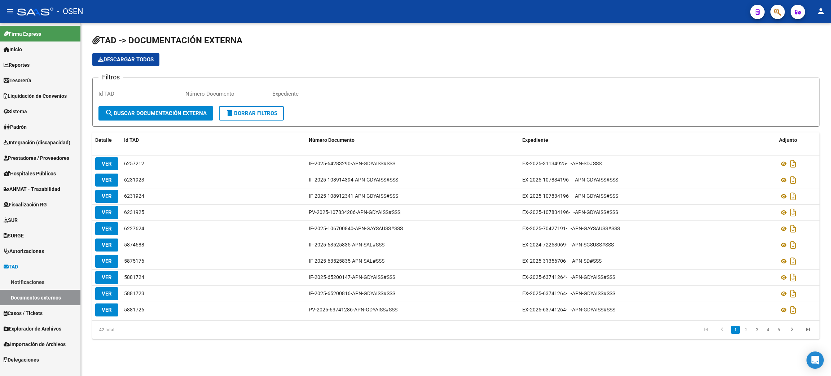
click at [500, 49] on app-list-header "TAD -> DOCUMENTACIÓN EXTERNA Descargar todos Filtros Id TAD Número Documento Ex…" at bounding box center [455, 81] width 727 height 92
click at [11, 80] on span "Tesorería" at bounding box center [18, 80] width 28 height 8
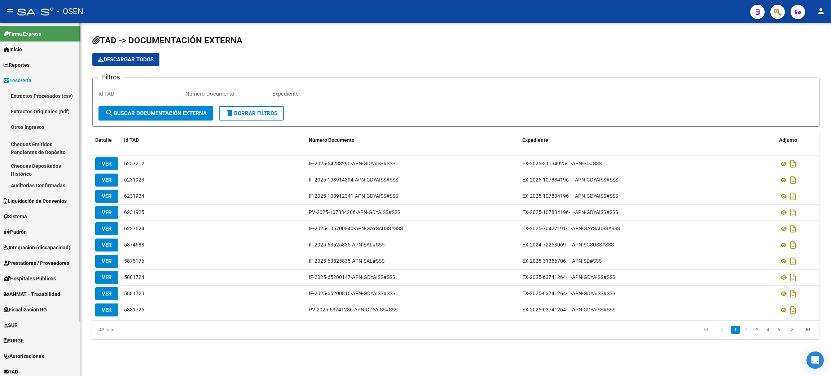
click at [35, 183] on link "Auditorías Confirmadas" at bounding box center [40, 186] width 80 height 16
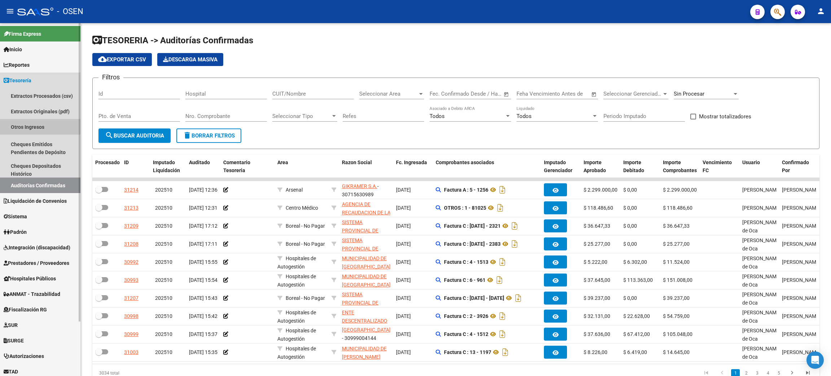
click at [11, 123] on link "Otros Ingresos" at bounding box center [40, 127] width 80 height 16
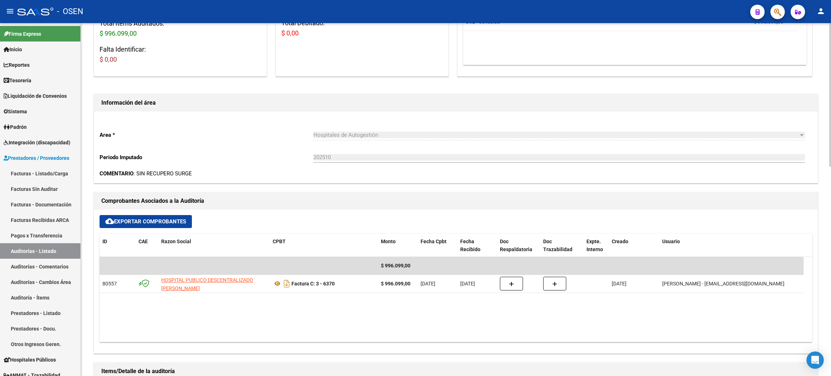
scroll to position [162, 0]
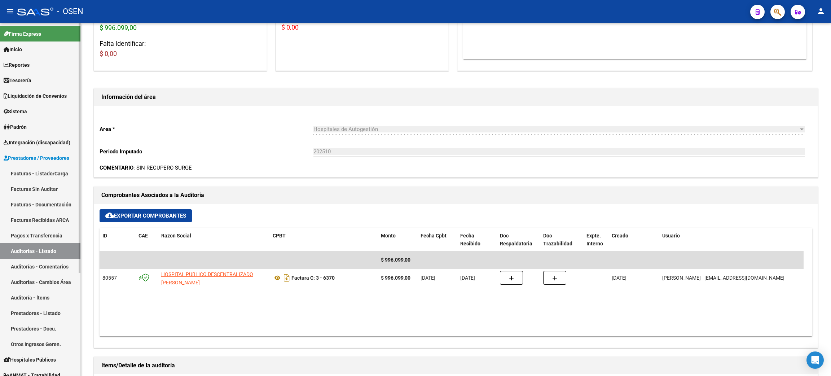
click at [31, 81] on span "Tesorería" at bounding box center [18, 80] width 28 height 8
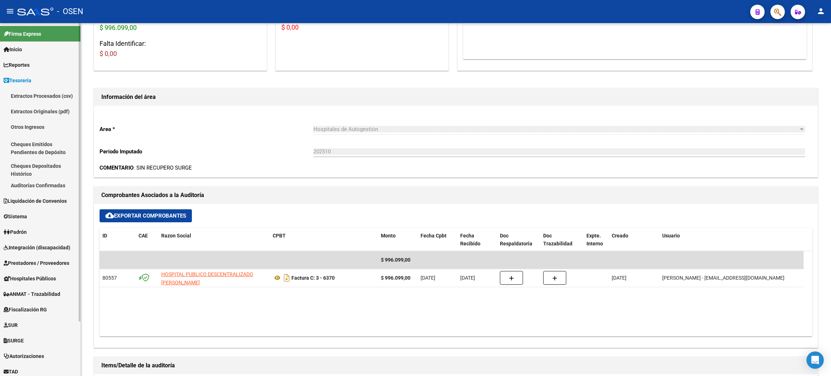
click at [42, 185] on link "Auditorías Confirmadas" at bounding box center [40, 186] width 80 height 16
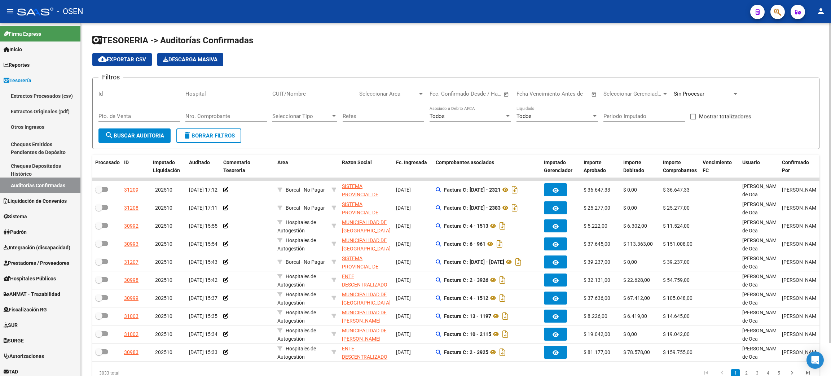
click at [248, 113] on input "Nro. Comprobante" at bounding box center [226, 116] width 82 height 6
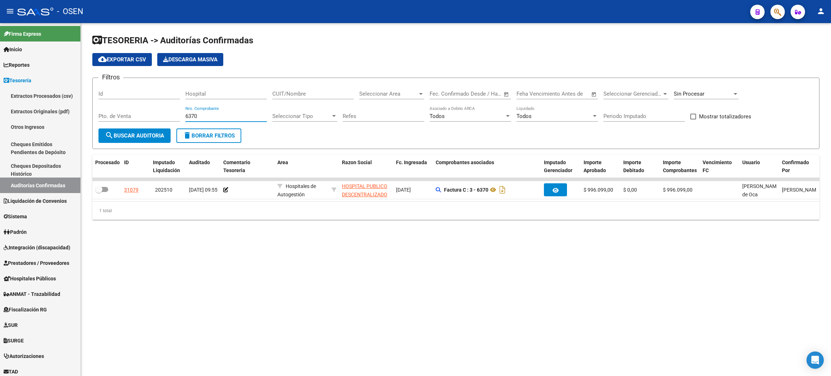
type input "6370"
